Goal: Task Accomplishment & Management: Use online tool/utility

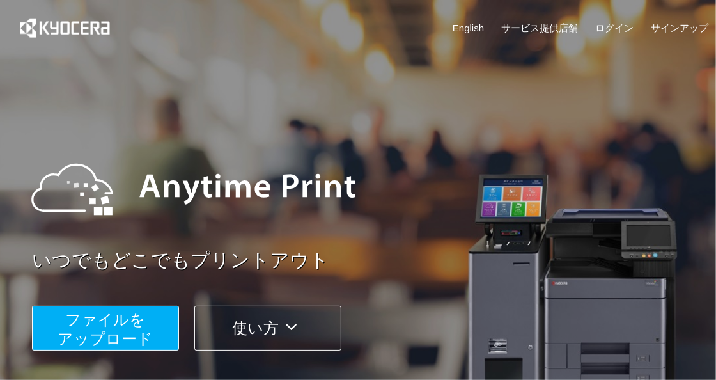
scroll to position [108, 0]
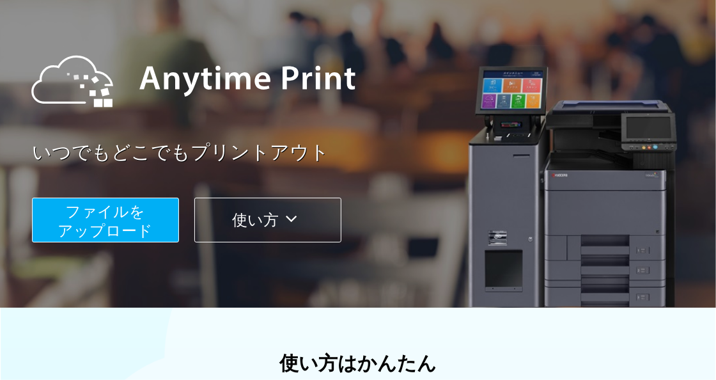
click at [134, 217] on span "ファイルを ​​アップロード" at bounding box center [105, 221] width 95 height 36
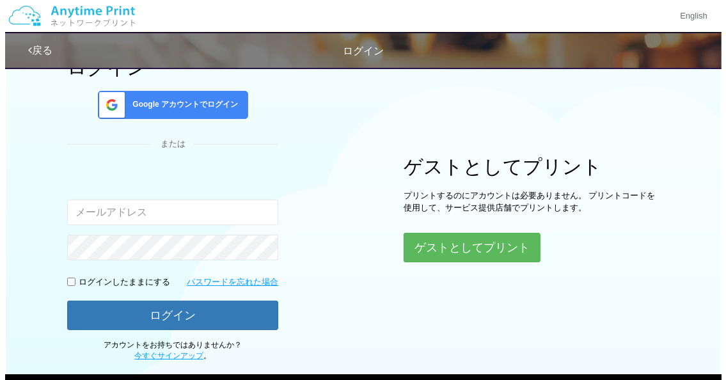
scroll to position [147, 0]
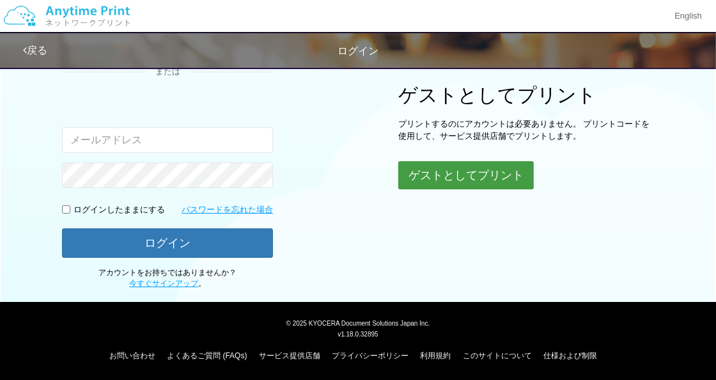
click at [458, 173] on button "ゲストとしてプリント" at bounding box center [467, 175] width 136 height 28
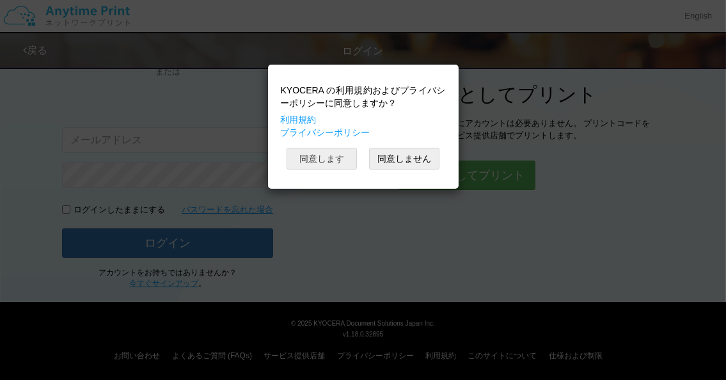
click at [328, 149] on button "同意します" at bounding box center [322, 159] width 70 height 22
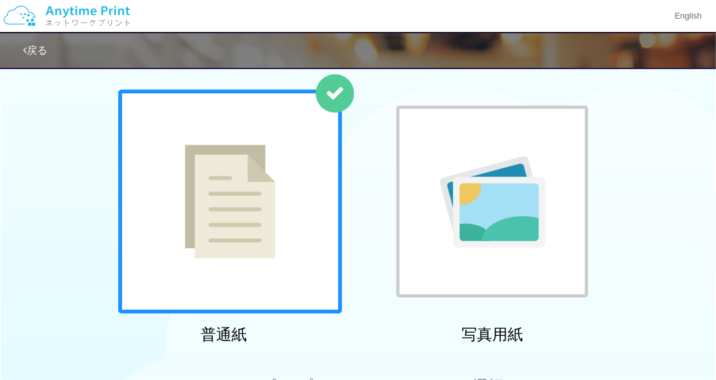
scroll to position [146, 0]
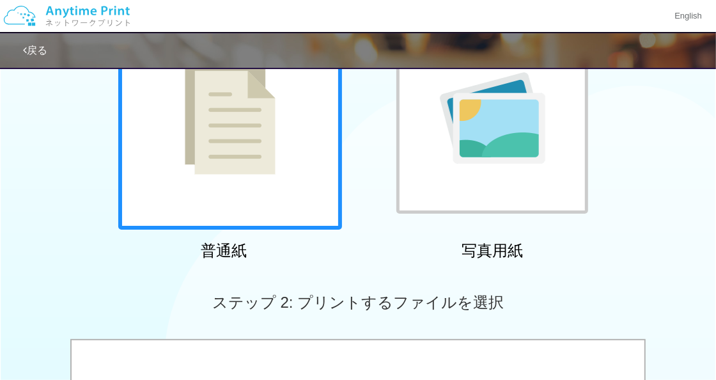
click at [281, 170] on div at bounding box center [230, 118] width 224 height 224
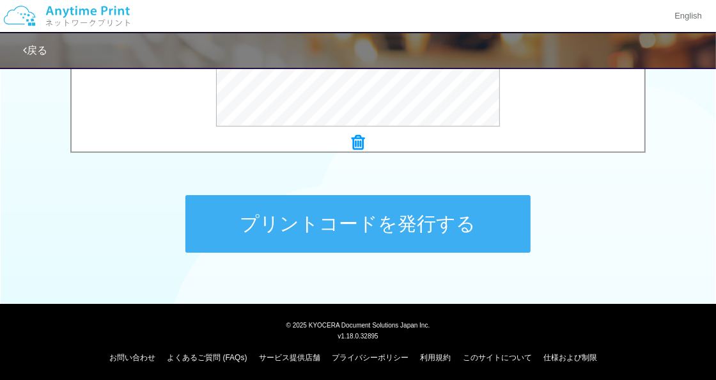
scroll to position [592, 0]
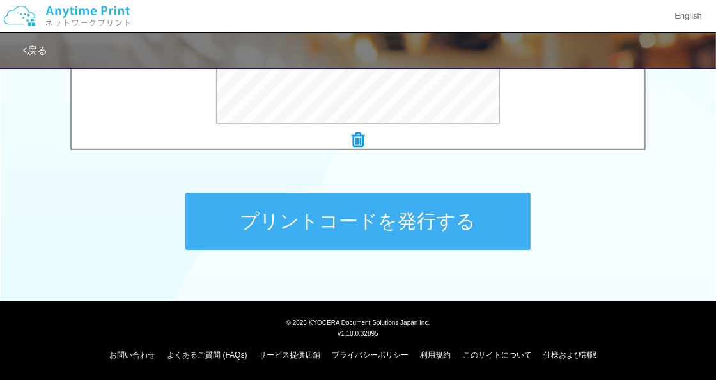
click at [339, 212] on button "プリントコードを発行する" at bounding box center [358, 222] width 345 height 58
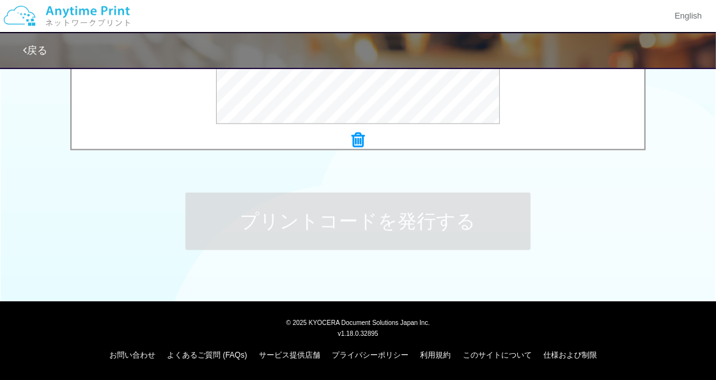
scroll to position [0, 0]
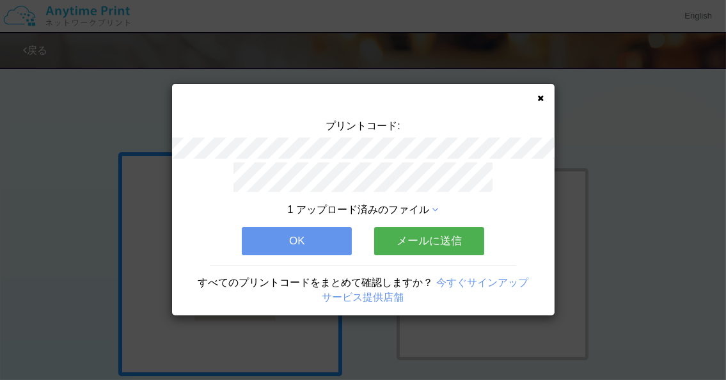
click at [540, 91] on div "プリントコード: 1 アップロード済みのファイル OK メールに送信 すべてのプリントコードをまとめて確認しますか？ 今すぐサインアップ サービス提供店舗" at bounding box center [363, 200] width 383 height 232
click at [540, 95] on icon at bounding box center [541, 98] width 6 height 8
